Goal: Task Accomplishment & Management: Manage account settings

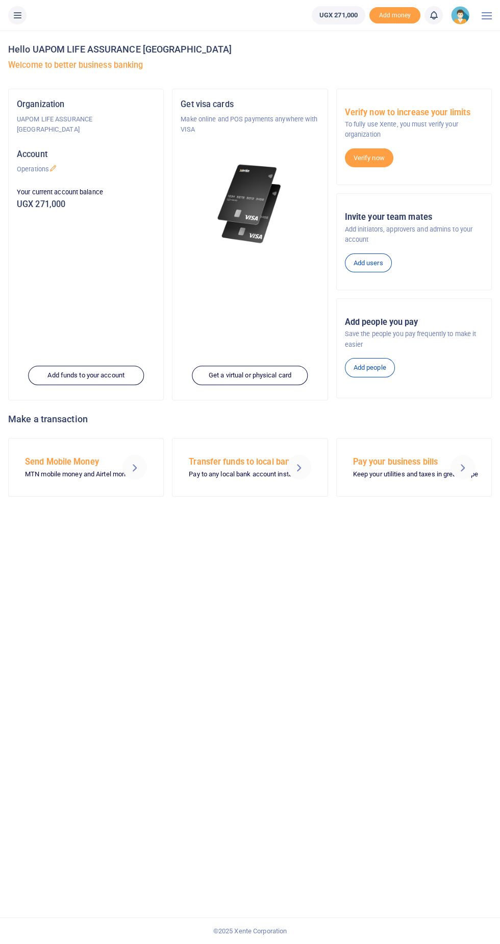
click at [17, 10] on icon at bounding box center [17, 15] width 10 height 11
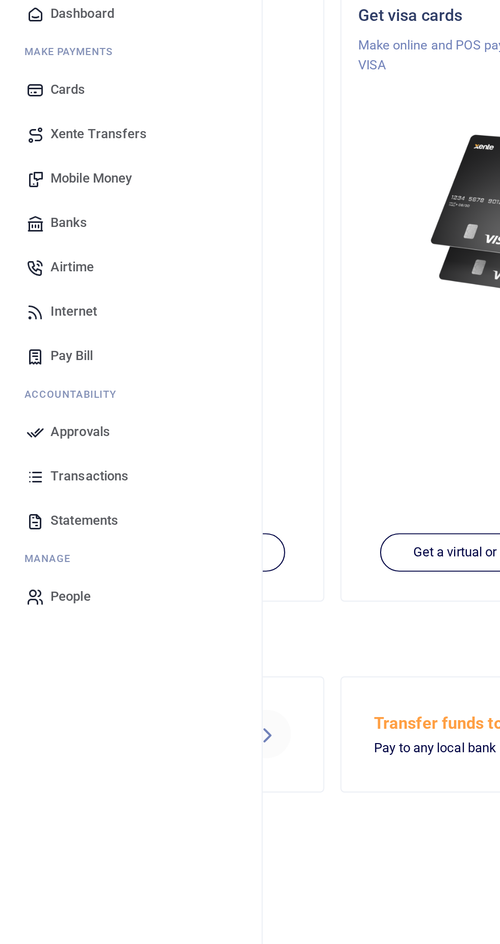
click at [37, 230] on span "Airtime" at bounding box center [37, 231] width 22 height 10
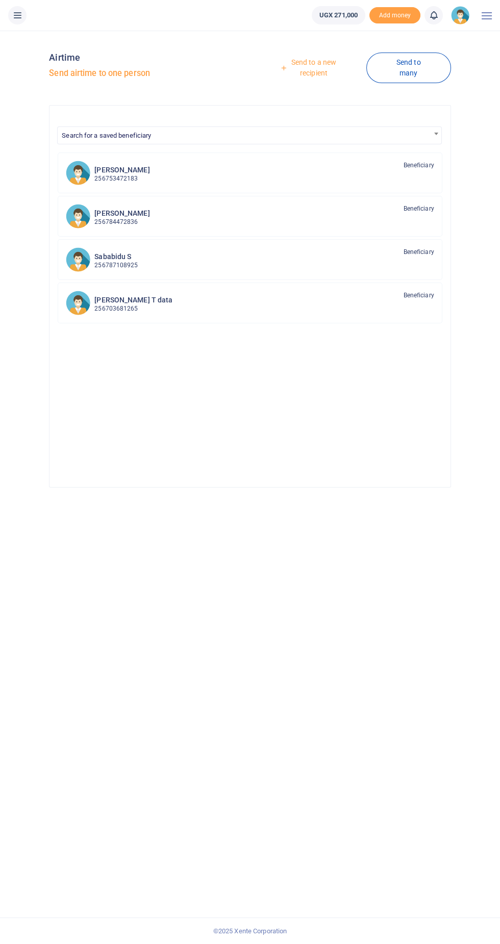
click at [312, 63] on link "Send to a new recipient" at bounding box center [310, 67] width 112 height 29
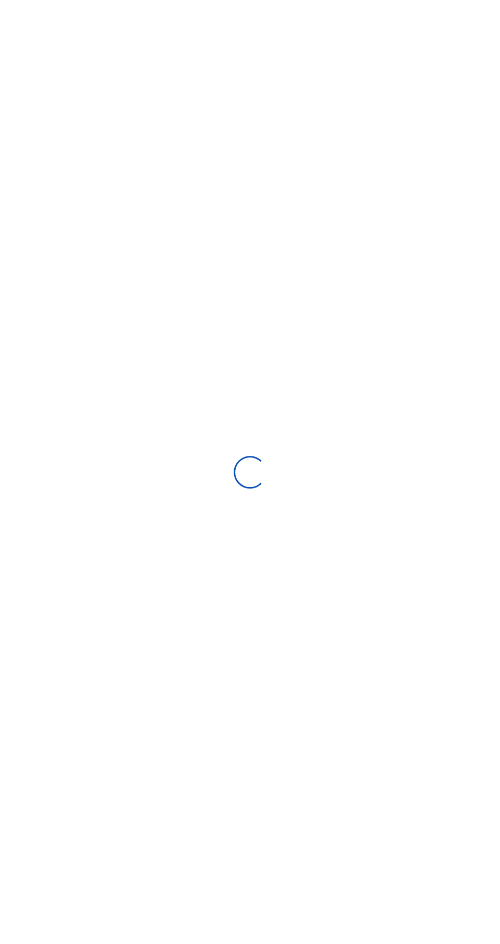
select select
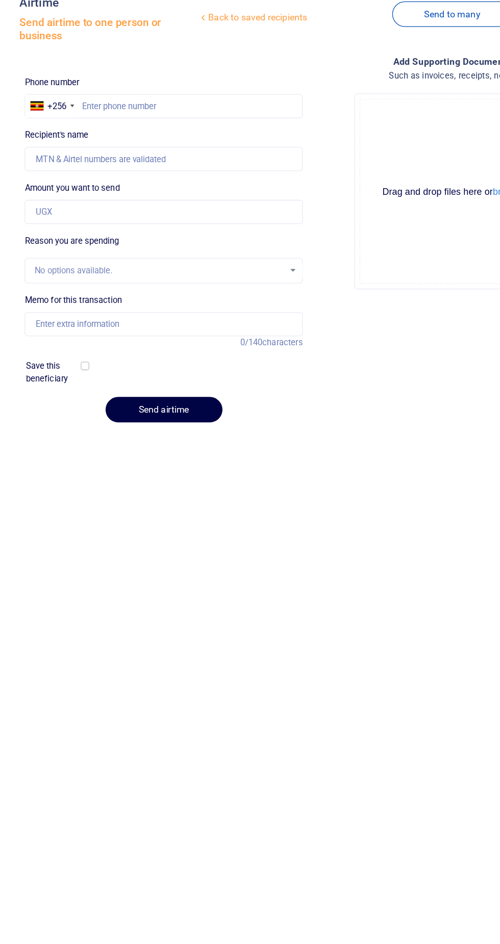
scroll to position [7, 0]
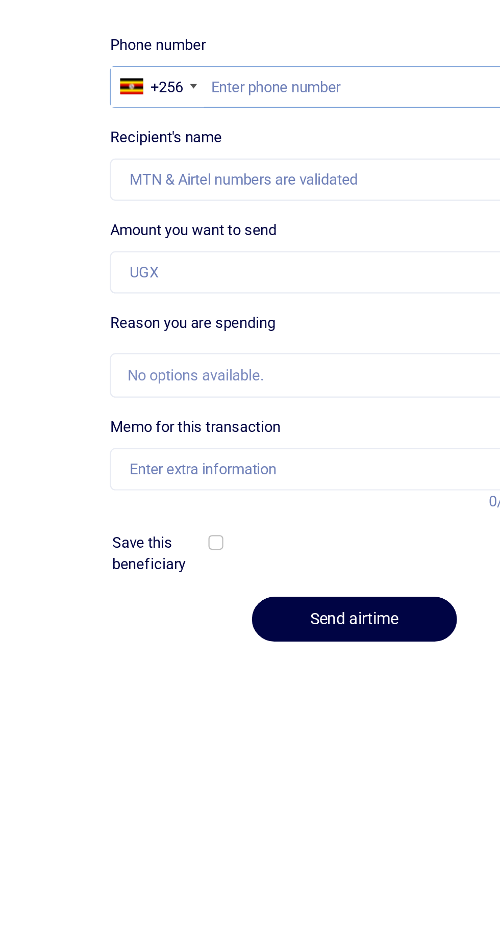
click at [118, 129] on input "text" at bounding box center [157, 138] width 217 height 19
type input "0787879513"
type input "Jerry Okullo"
click at [96, 129] on input "0787879513" at bounding box center [157, 138] width 217 height 19
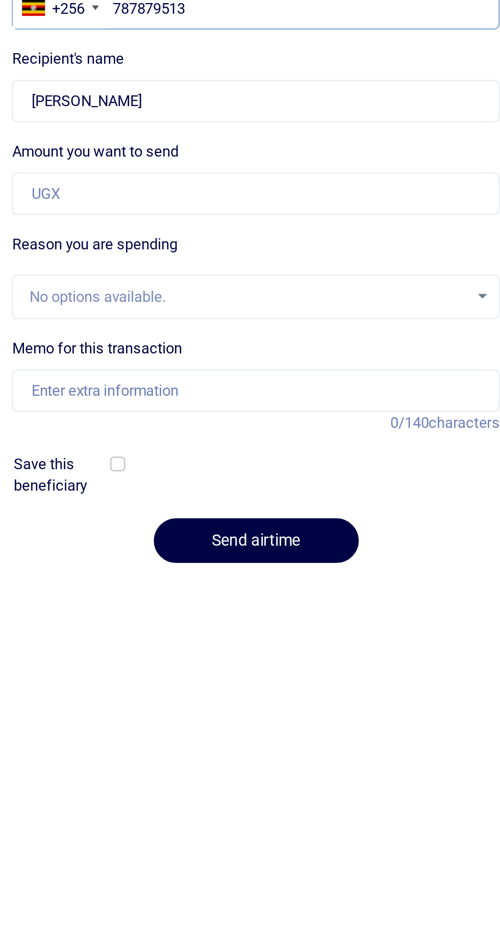
type input "787879513"
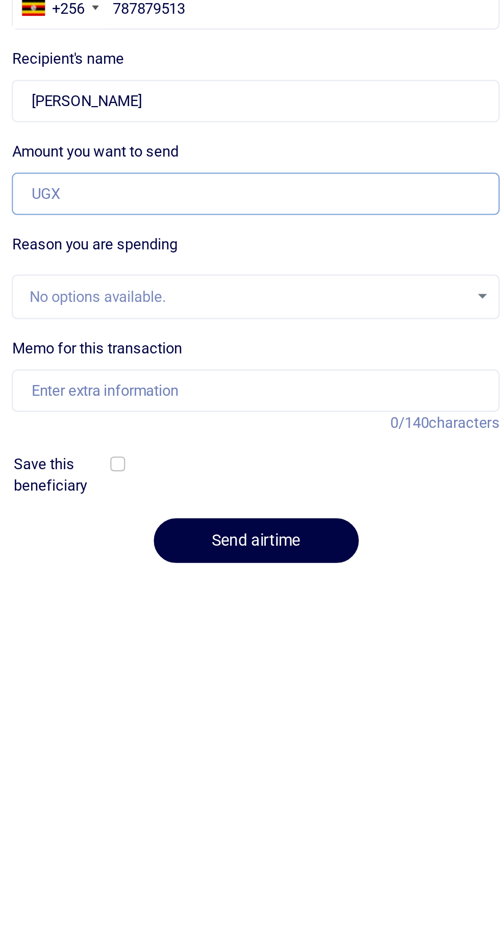
click at [195, 216] on input "Amount you want to send" at bounding box center [157, 221] width 217 height 19
click at [195, 215] on input "Amount you want to send" at bounding box center [157, 221] width 217 height 19
type input "N"
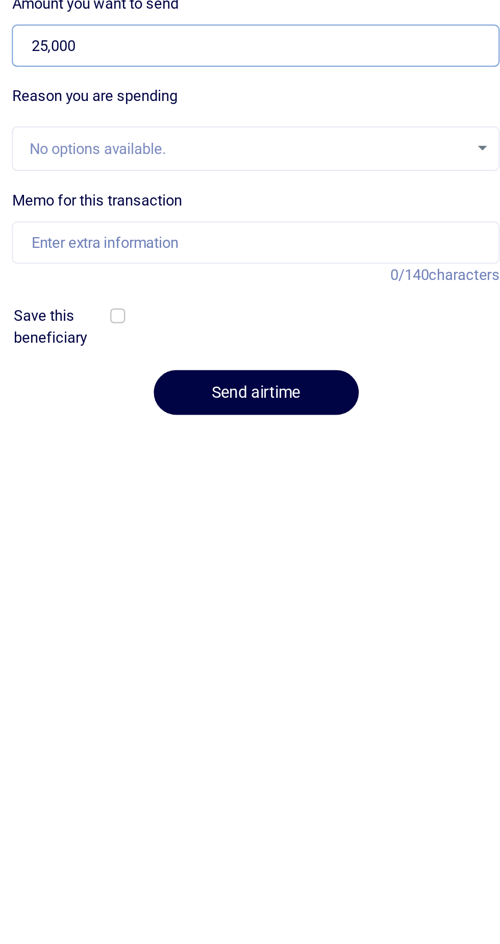
type input "25,000"
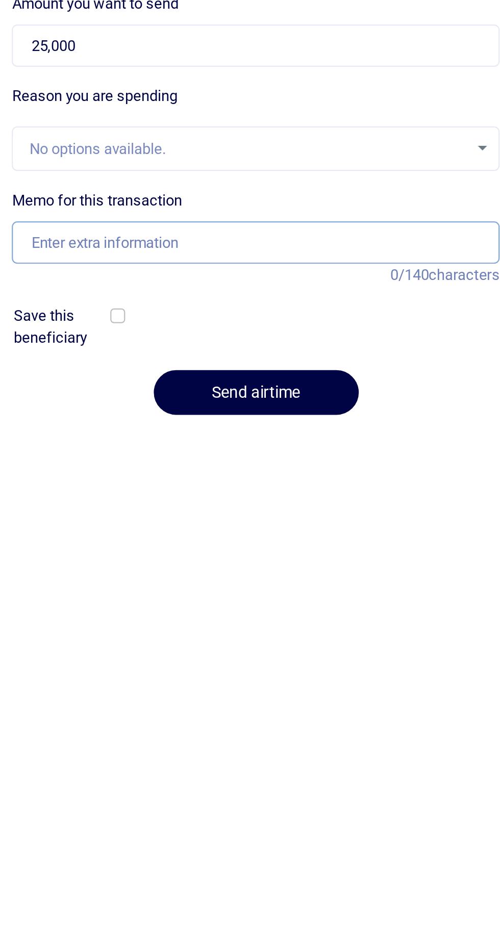
click at [74, 302] on input "Memo for this transaction" at bounding box center [157, 308] width 217 height 19
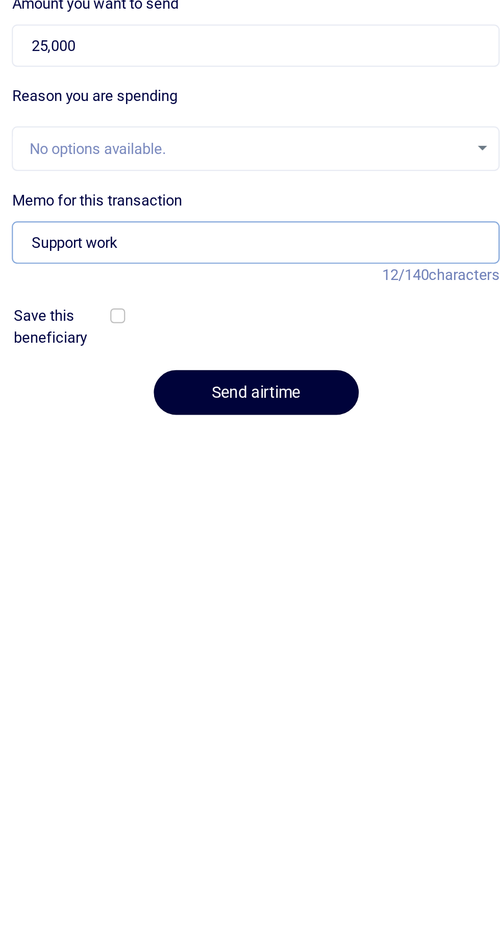
type input "Support work"
click at [134, 369] on button "Send airtime" at bounding box center [157, 376] width 91 height 20
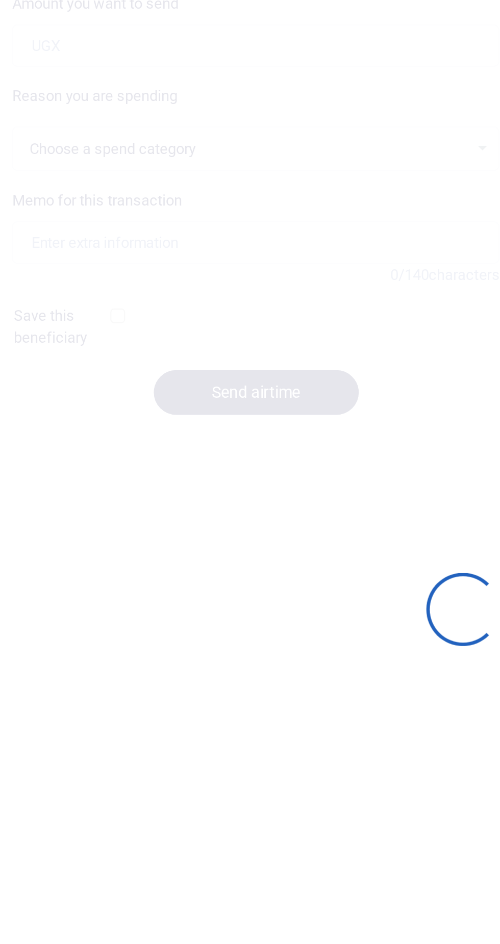
scroll to position [7, 0]
select select
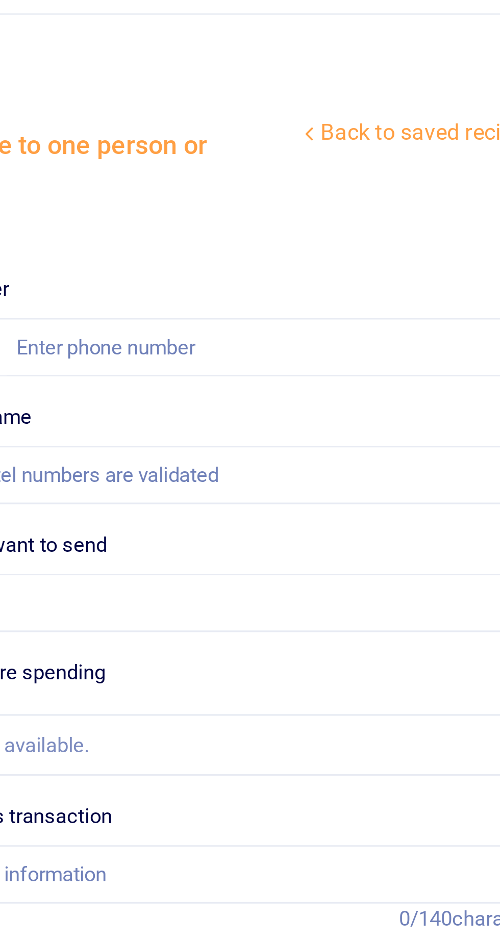
scroll to position [0, 0]
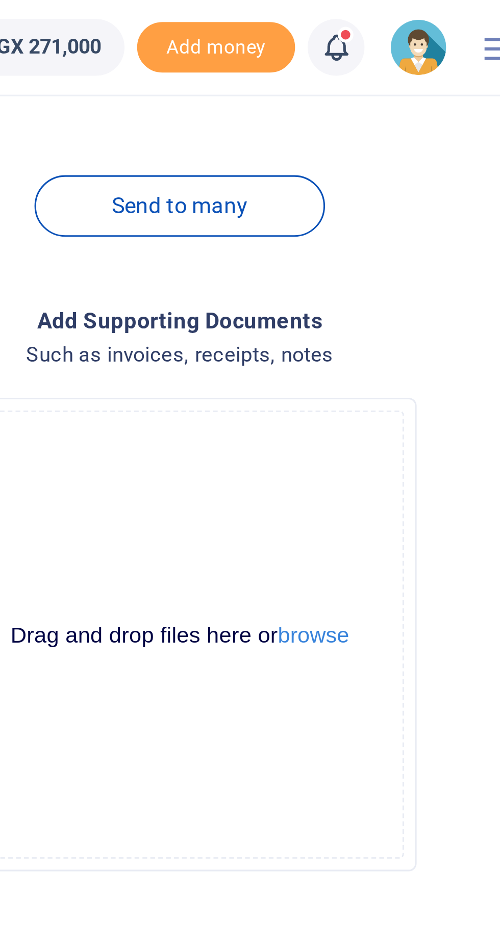
click at [437, 14] on icon at bounding box center [434, 15] width 10 height 11
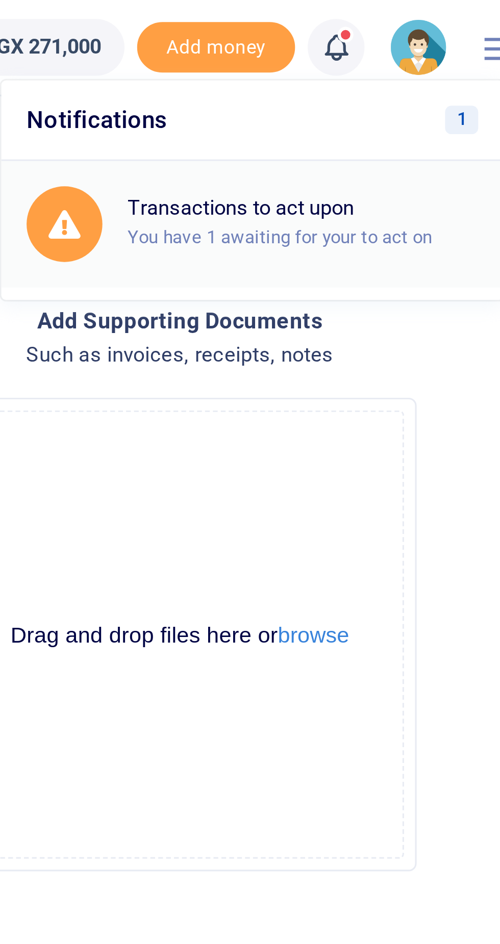
click at [436, 73] on small "You have 1 awaiting for your to act on" at bounding box center [415, 76] width 98 height 7
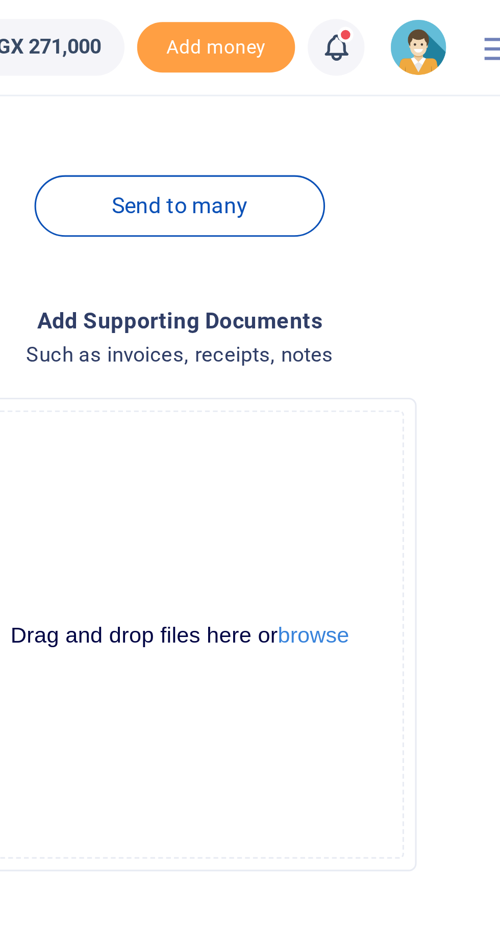
click at [440, 18] on link at bounding box center [433, 15] width 18 height 18
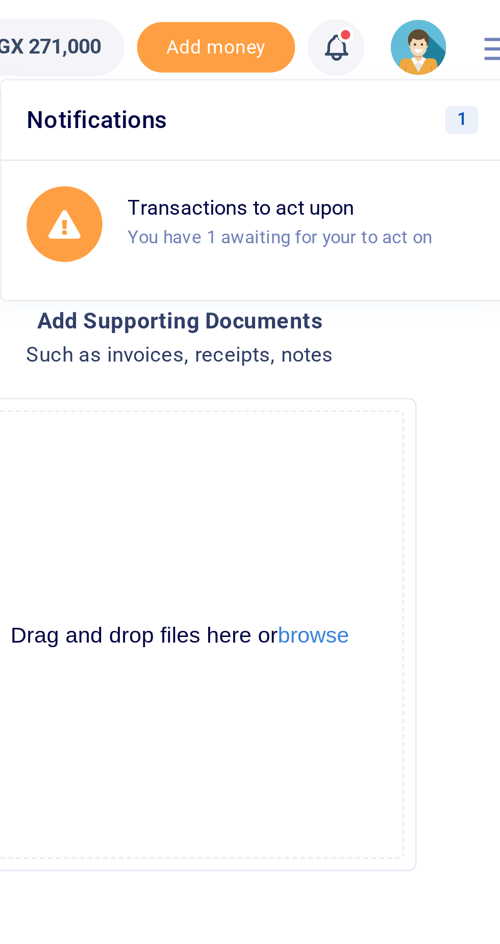
click at [435, 14] on icon at bounding box center [434, 15] width 10 height 11
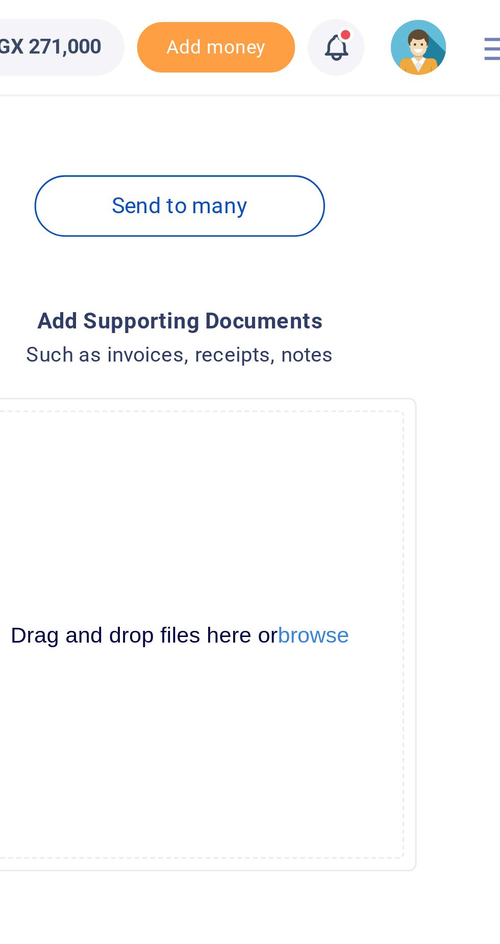
click at [438, 16] on icon at bounding box center [434, 15] width 10 height 11
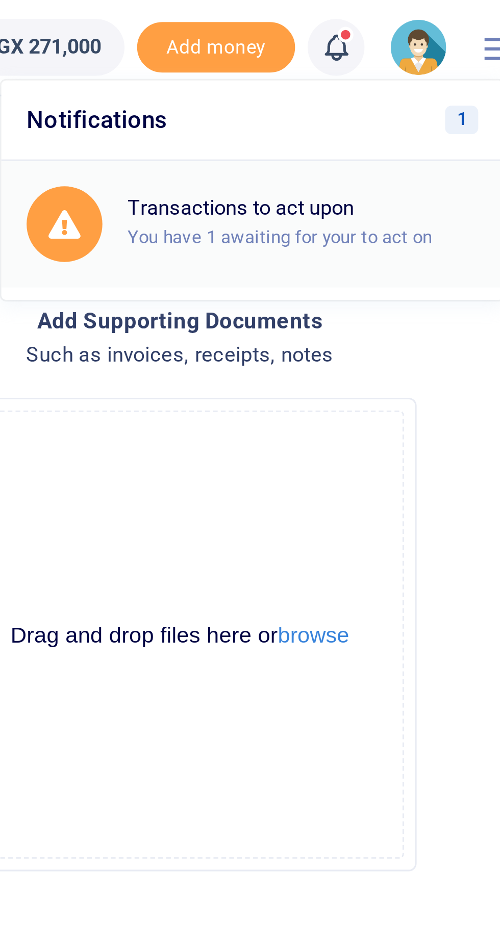
click at [439, 71] on div "Transactions to act upon You have 1 awaiting for your to act on" at bounding box center [422, 72] width 113 height 18
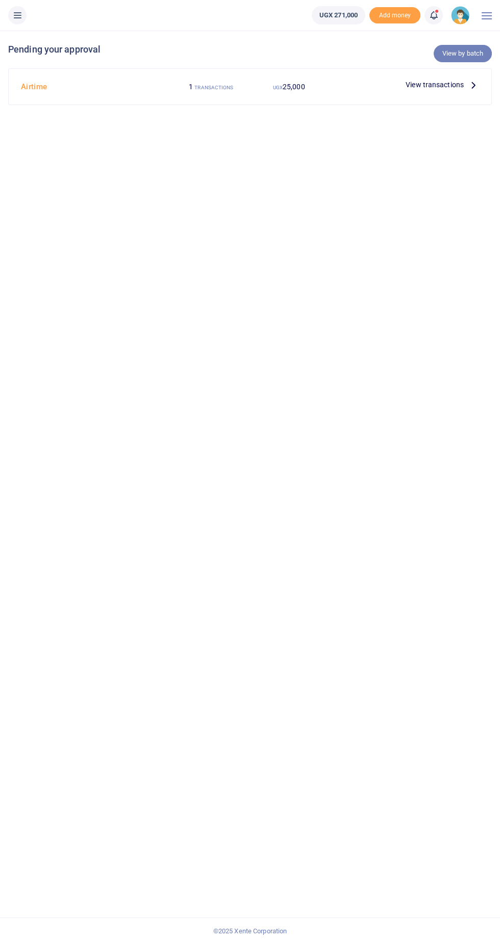
click at [478, 47] on link "View by batch" at bounding box center [463, 53] width 58 height 17
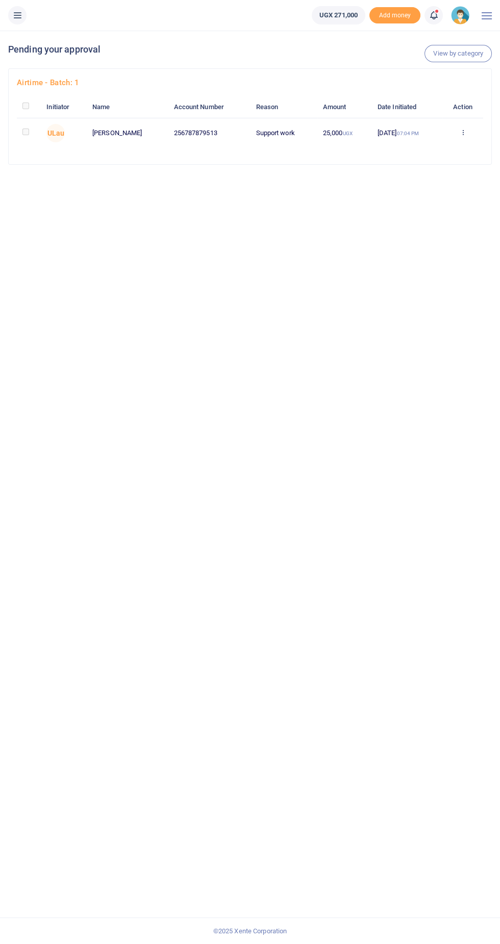
click at [480, 145] on td "Approve Decline Details" at bounding box center [462, 133] width 41 height 30
click at [465, 133] on icon at bounding box center [462, 132] width 7 height 7
click at [434, 147] on link "Approve" at bounding box center [426, 150] width 81 height 14
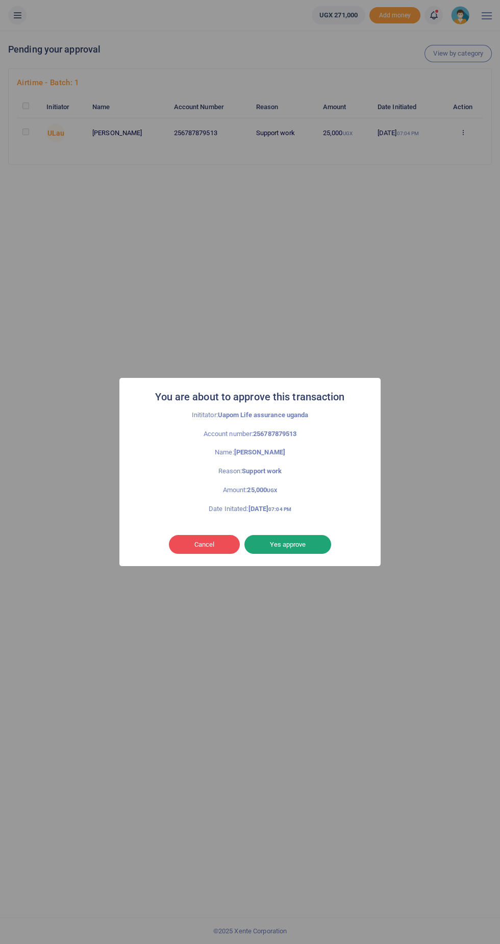
click at [310, 545] on button "Yes approve" at bounding box center [287, 544] width 87 height 19
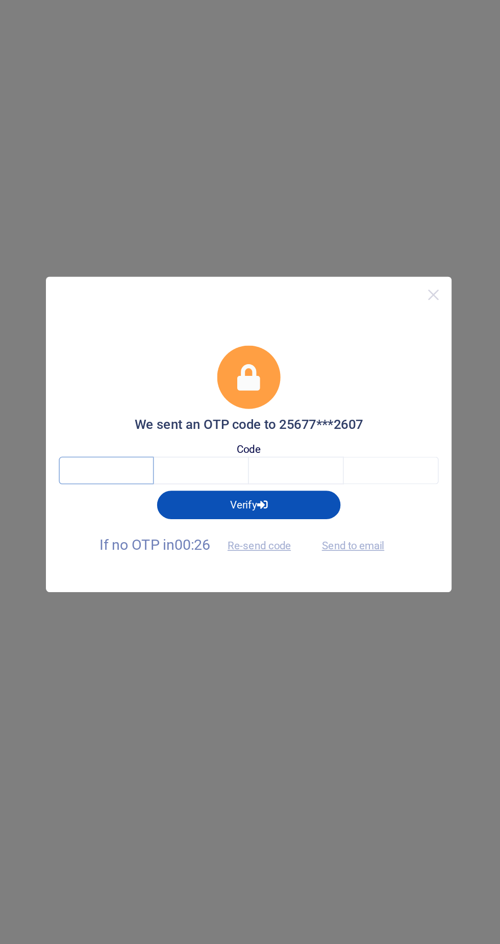
click at [168, 497] on input "text" at bounding box center [161, 494] width 60 height 17
click at [179, 493] on input "text" at bounding box center [161, 494] width 60 height 17
type input "6"
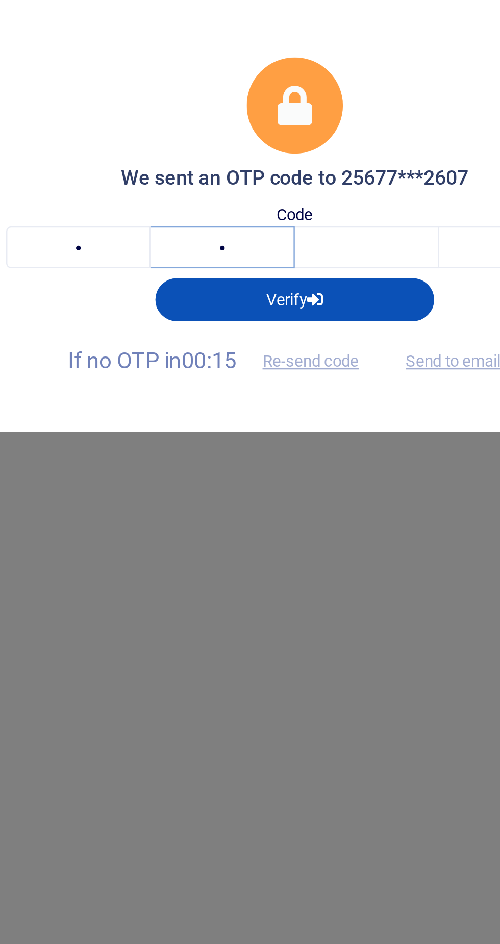
type input "9"
type input "6"
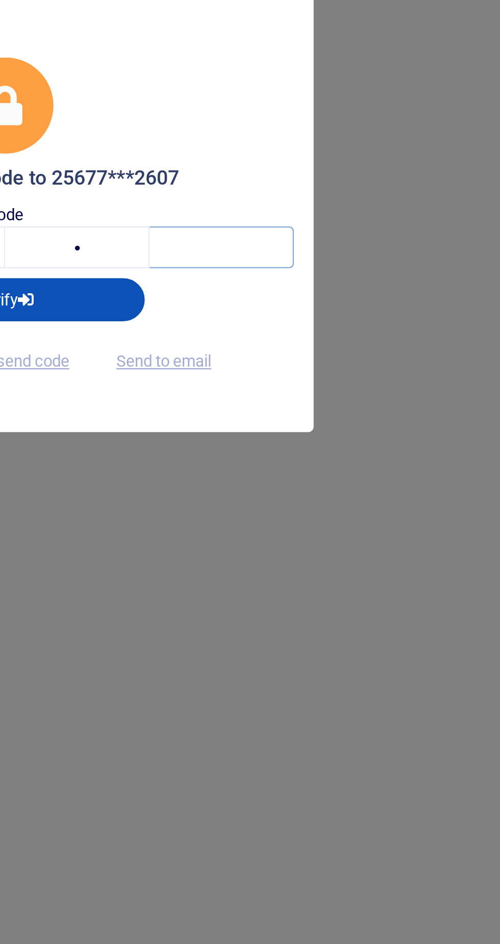
type input "1"
